Goal: Find specific page/section: Find specific page/section

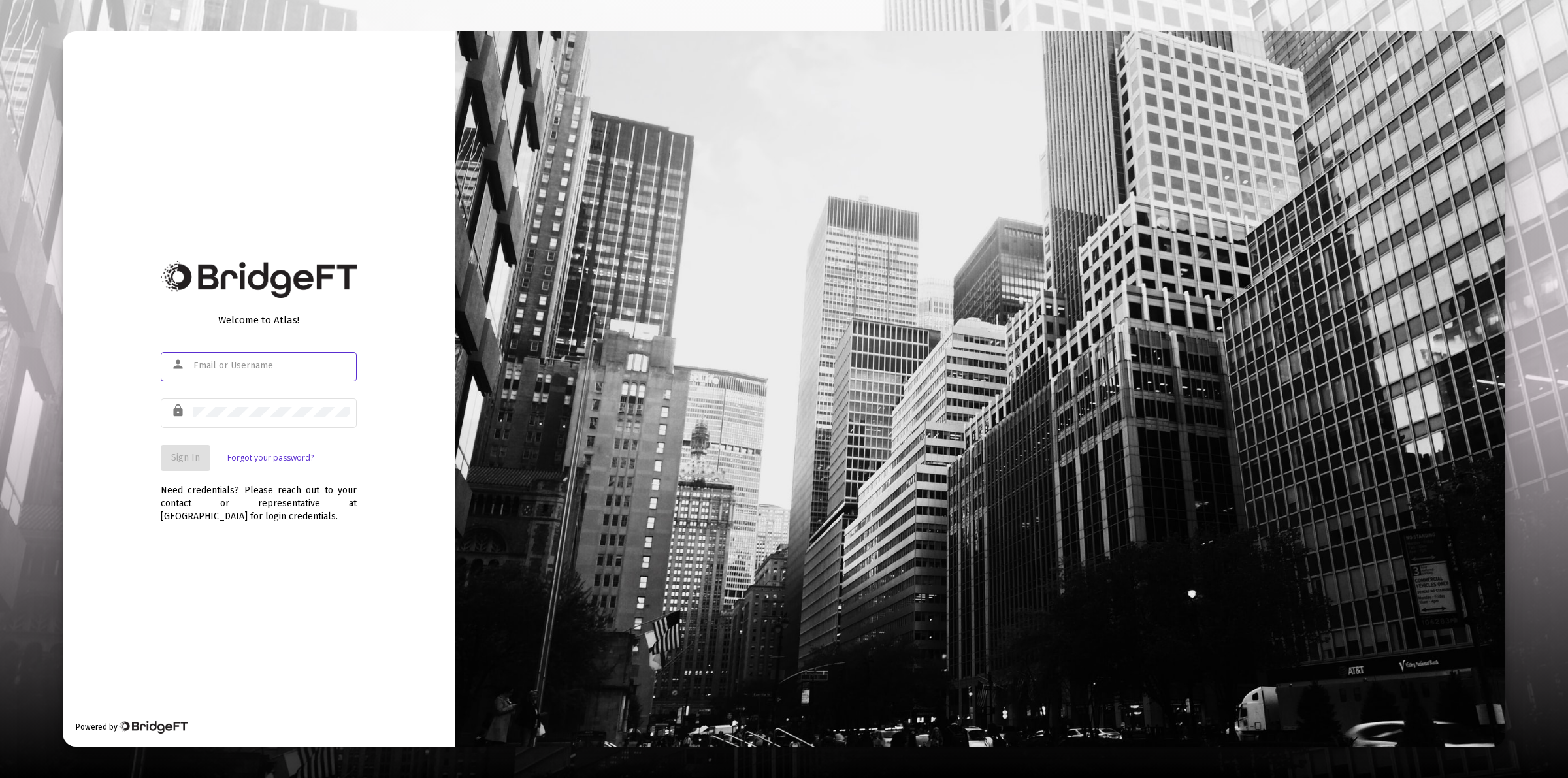
type input "[PERSON_NAME][EMAIL_ADDRESS][DOMAIN_NAME]"
click at [176, 457] on span "Sign In" at bounding box center [186, 458] width 28 height 11
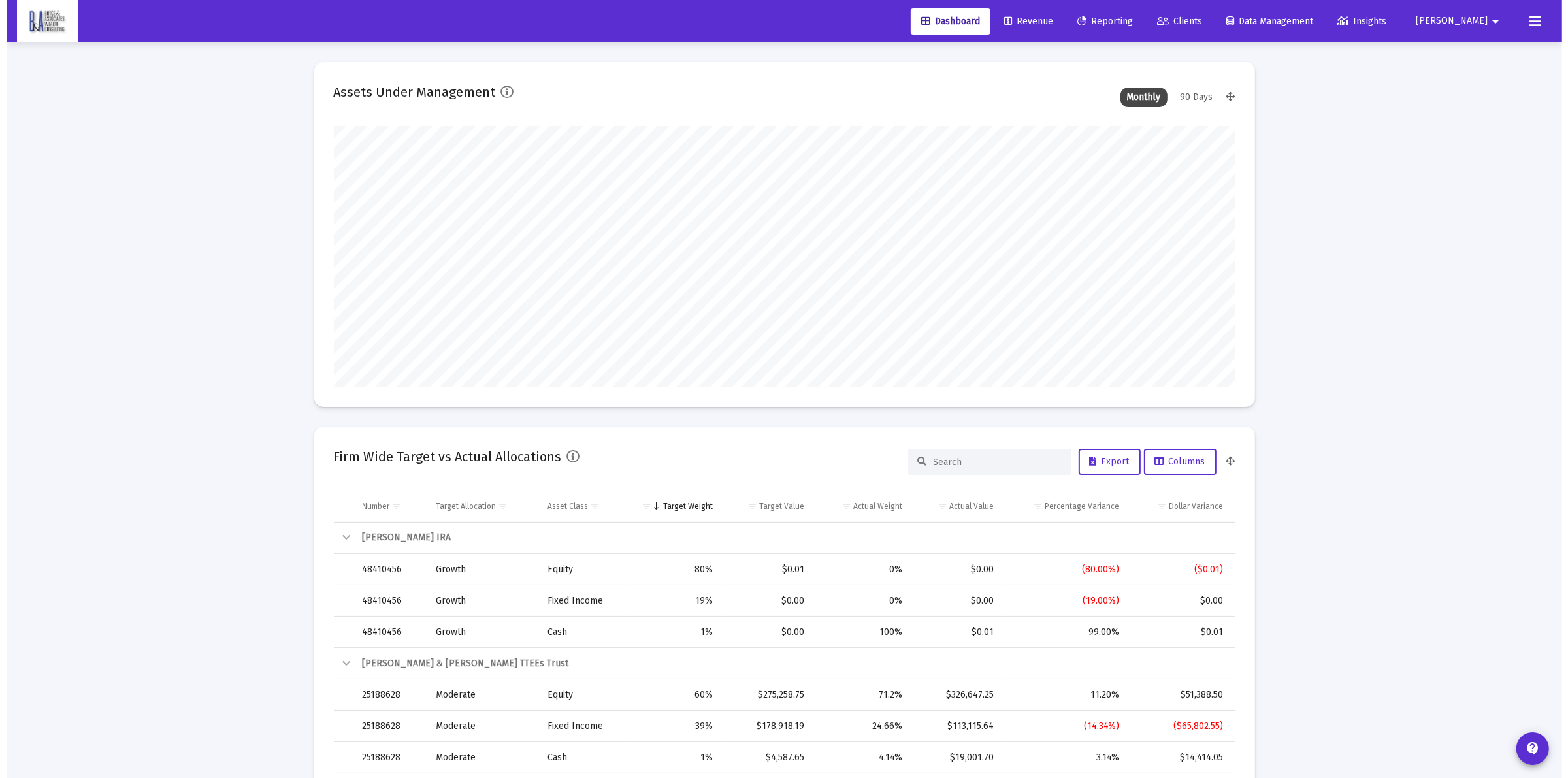
scroll to position [262, 486]
click at [1196, 17] on span "Clients" at bounding box center [1173, 21] width 45 height 11
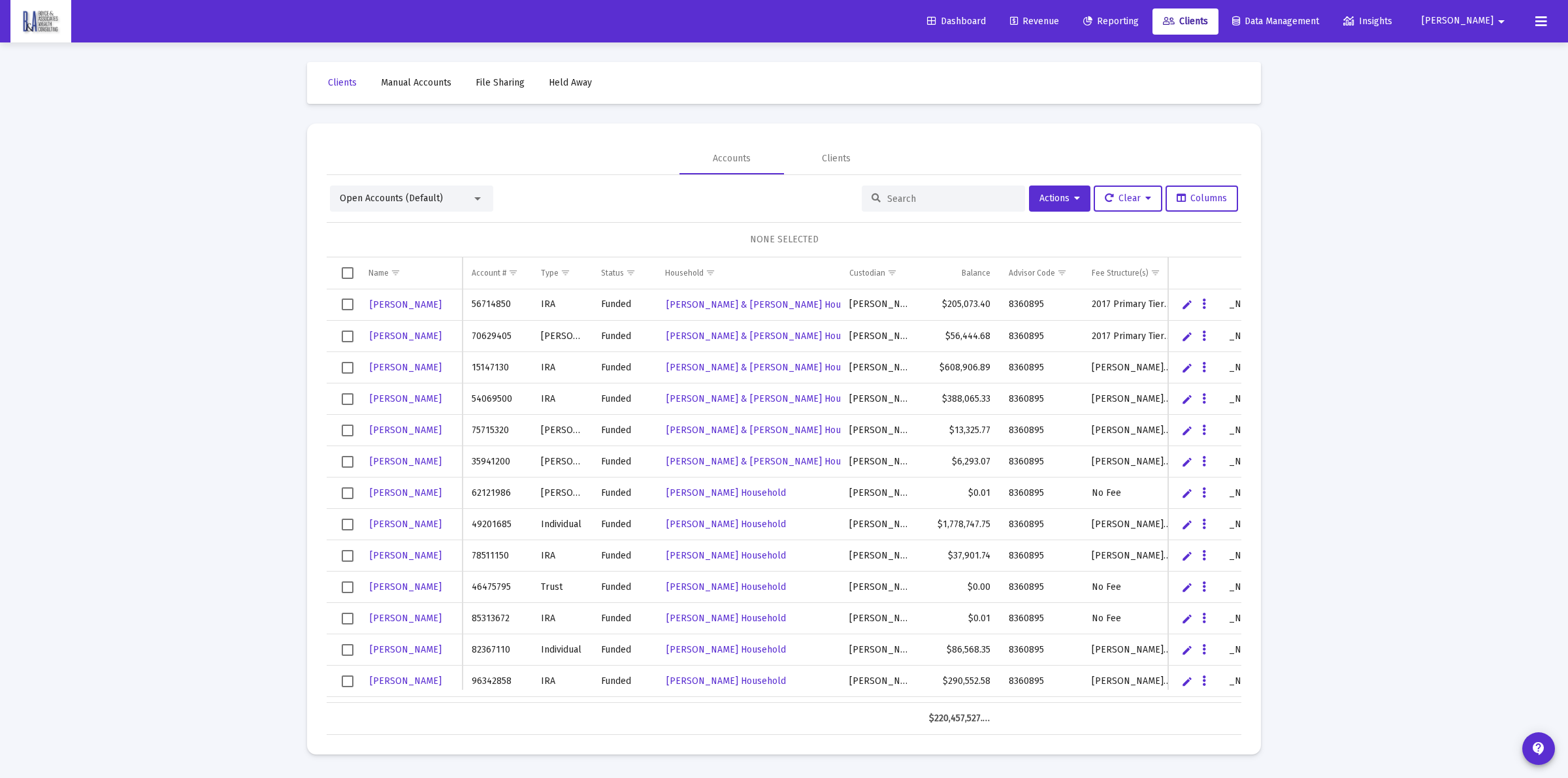
drag, startPoint x: 898, startPoint y: 187, endPoint x: 958, endPoint y: 205, distance: 62.6
click at [918, 188] on div at bounding box center [943, 198] width 164 height 26
click at [955, 204] on div at bounding box center [943, 198] width 164 height 26
click at [951, 201] on input at bounding box center [951, 199] width 128 height 11
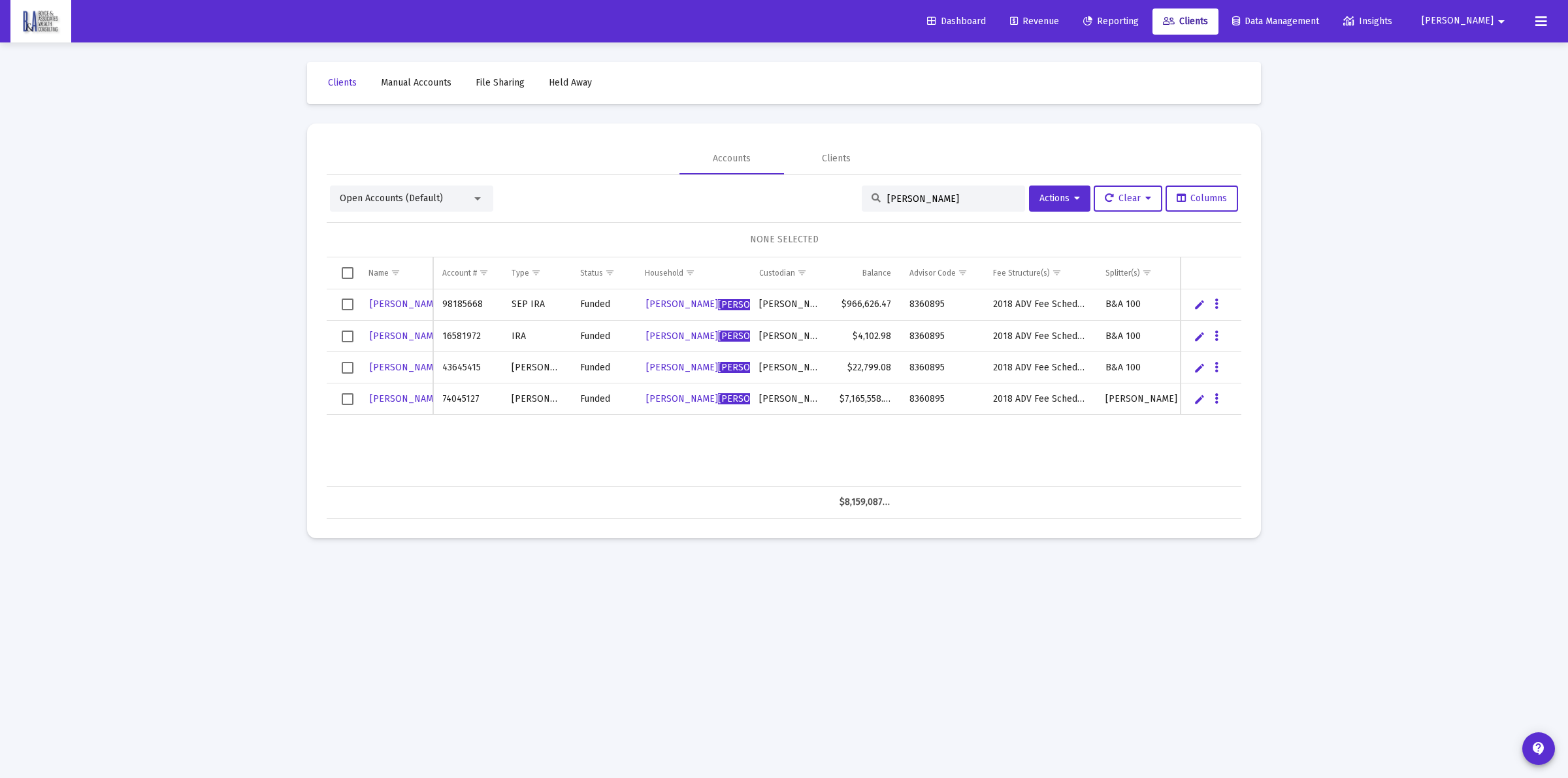
type input "[PERSON_NAME]"
